Goal: Information Seeking & Learning: Compare options

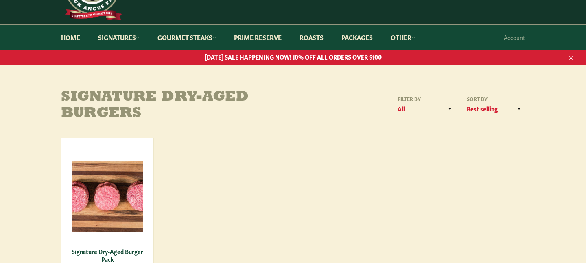
scroll to position [113, 0]
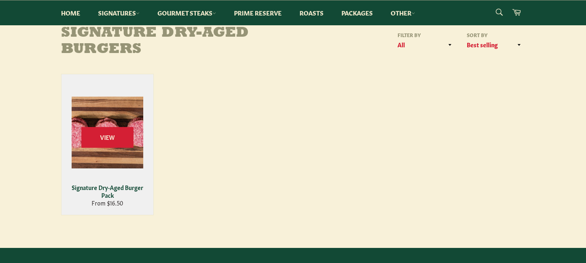
click at [116, 186] on div "Signature Dry-Aged Burger Pack" at bounding box center [108, 191] width 82 height 16
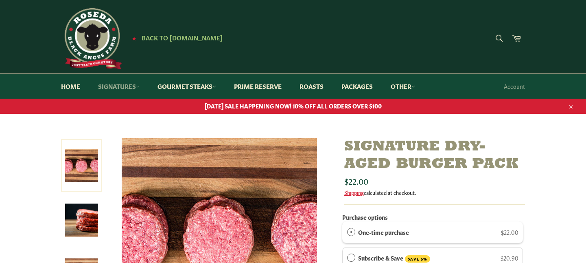
click at [135, 86] on link "Signatures" at bounding box center [119, 86] width 58 height 25
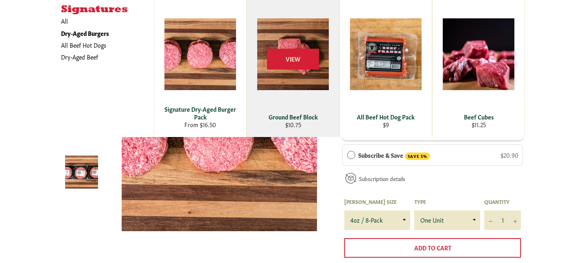
scroll to position [105, 0]
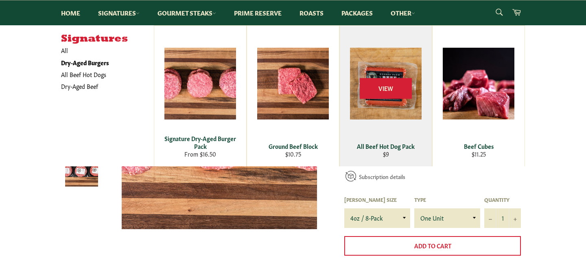
click at [388, 142] on div "All Beef Hot Dog Pack" at bounding box center [386, 146] width 82 height 8
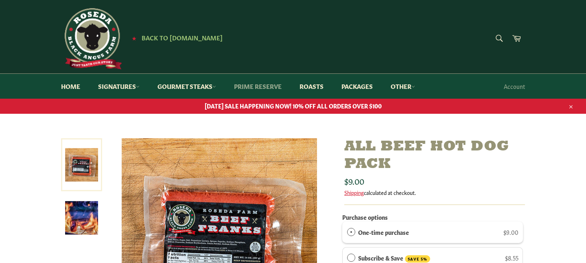
click at [276, 90] on link "Prime Reserve" at bounding box center [258, 86] width 64 height 25
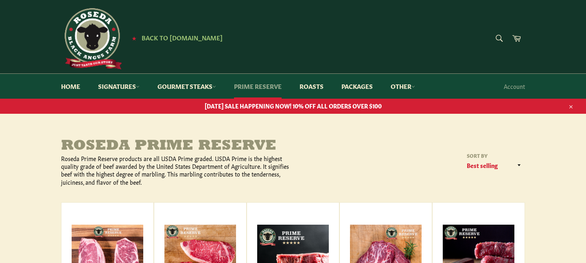
click at [267, 89] on link "Prime Reserve" at bounding box center [258, 86] width 64 height 25
click at [108, 87] on link "Signatures" at bounding box center [119, 86] width 58 height 25
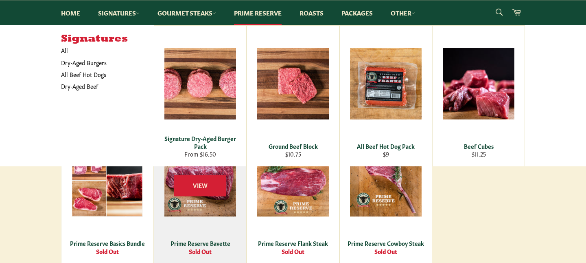
scroll to position [364, 0]
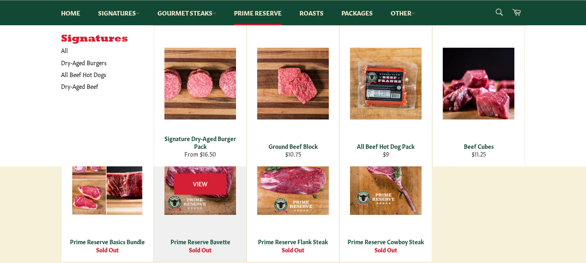
click at [194, 231] on div "View" at bounding box center [200, 191] width 92 height 141
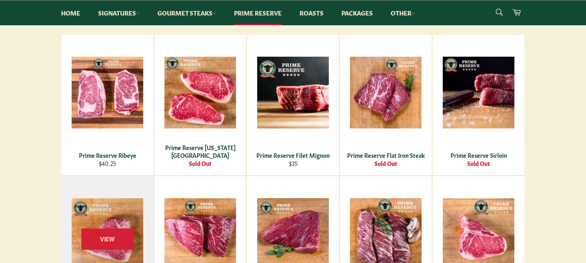
scroll to position [131, 0]
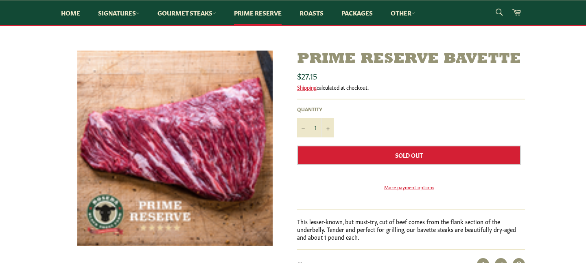
scroll to position [76, 0]
